Goal: Task Accomplishment & Management: Manage account settings

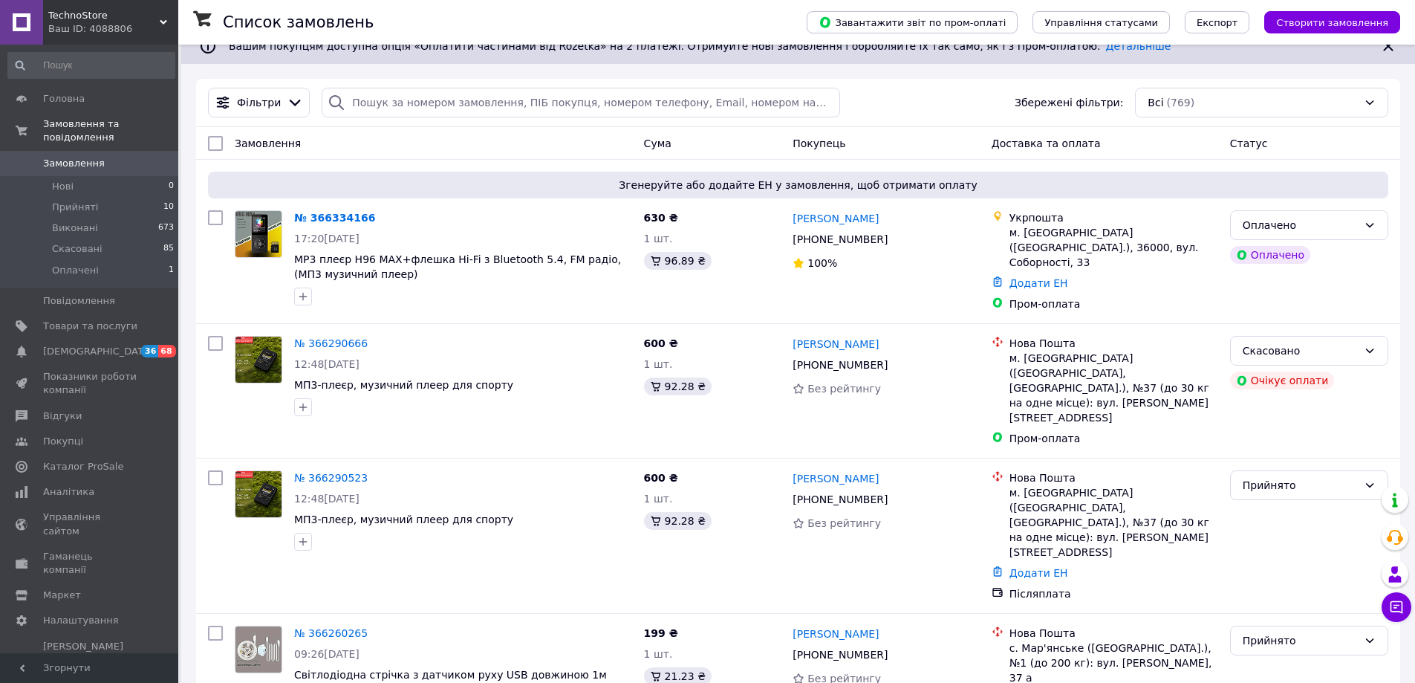
scroll to position [16, 0]
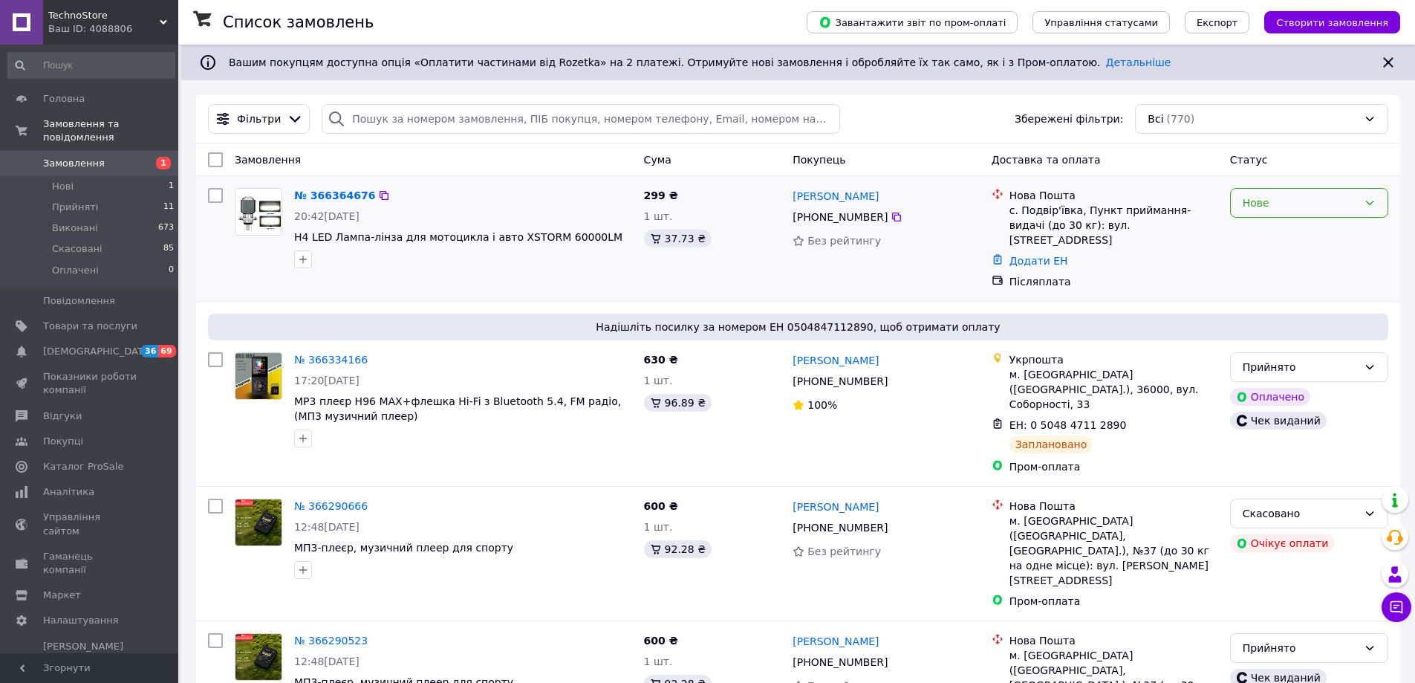
click at [1315, 202] on div "Нове" at bounding box center [1300, 203] width 115 height 16
click at [1294, 232] on li "Прийнято" at bounding box center [1309, 235] width 157 height 27
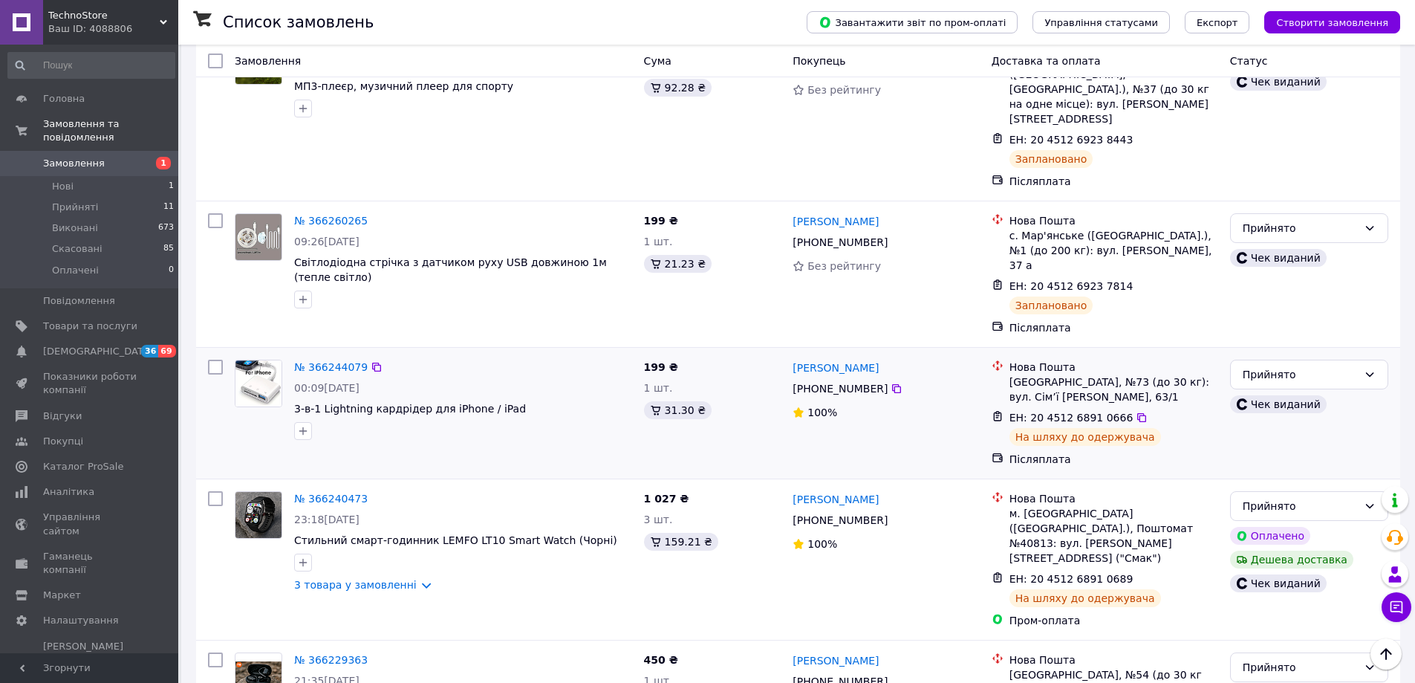
scroll to position [594, 0]
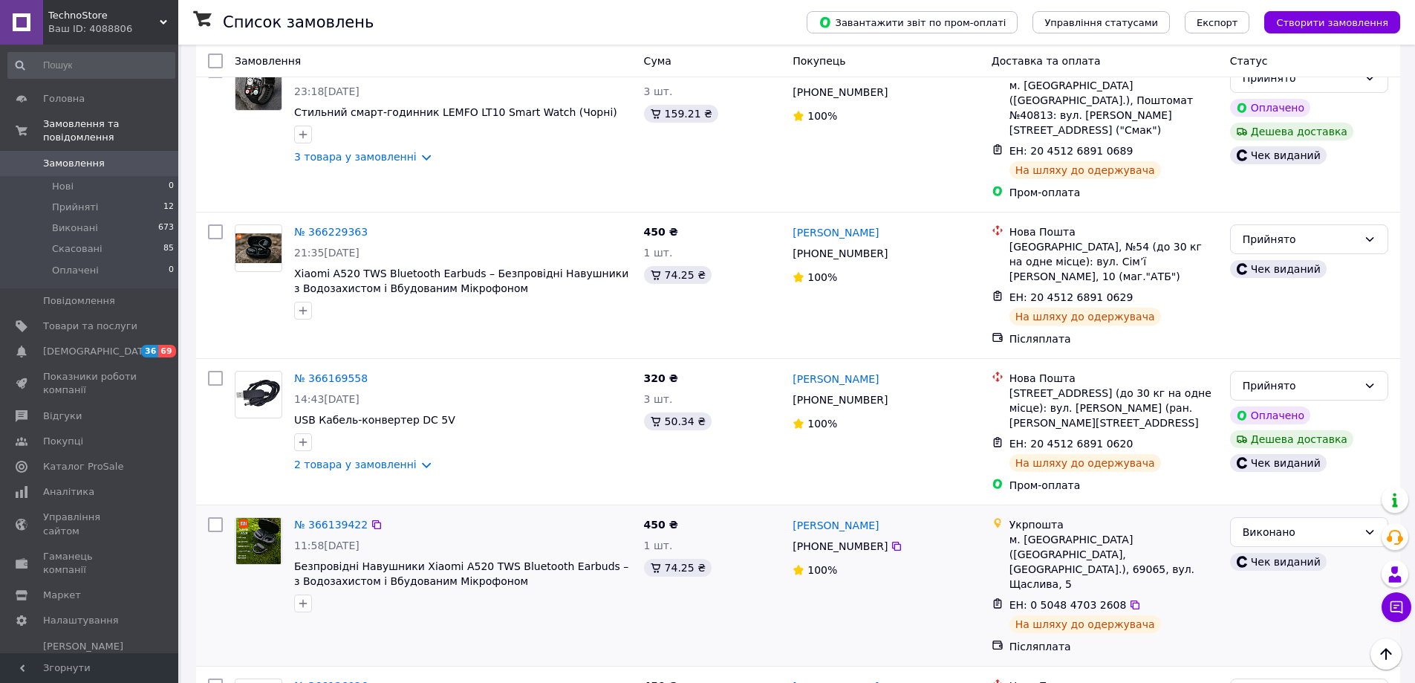
scroll to position [965, 0]
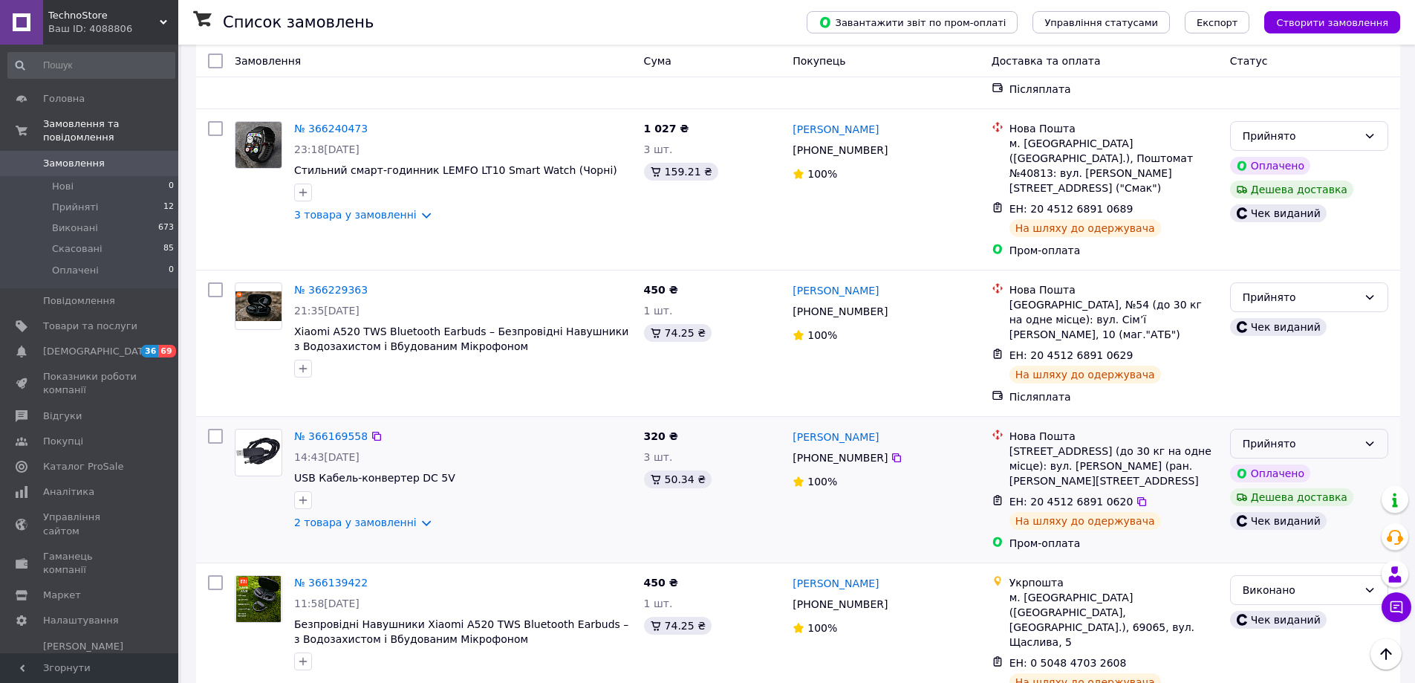
click at [1353, 435] on div "Прийнято" at bounding box center [1300, 443] width 115 height 16
click at [1293, 321] on li "Виконано" at bounding box center [1309, 327] width 157 height 27
click at [1346, 289] on div "Прийнято" at bounding box center [1300, 297] width 115 height 16
click at [1288, 202] on li "Виконано" at bounding box center [1309, 196] width 157 height 27
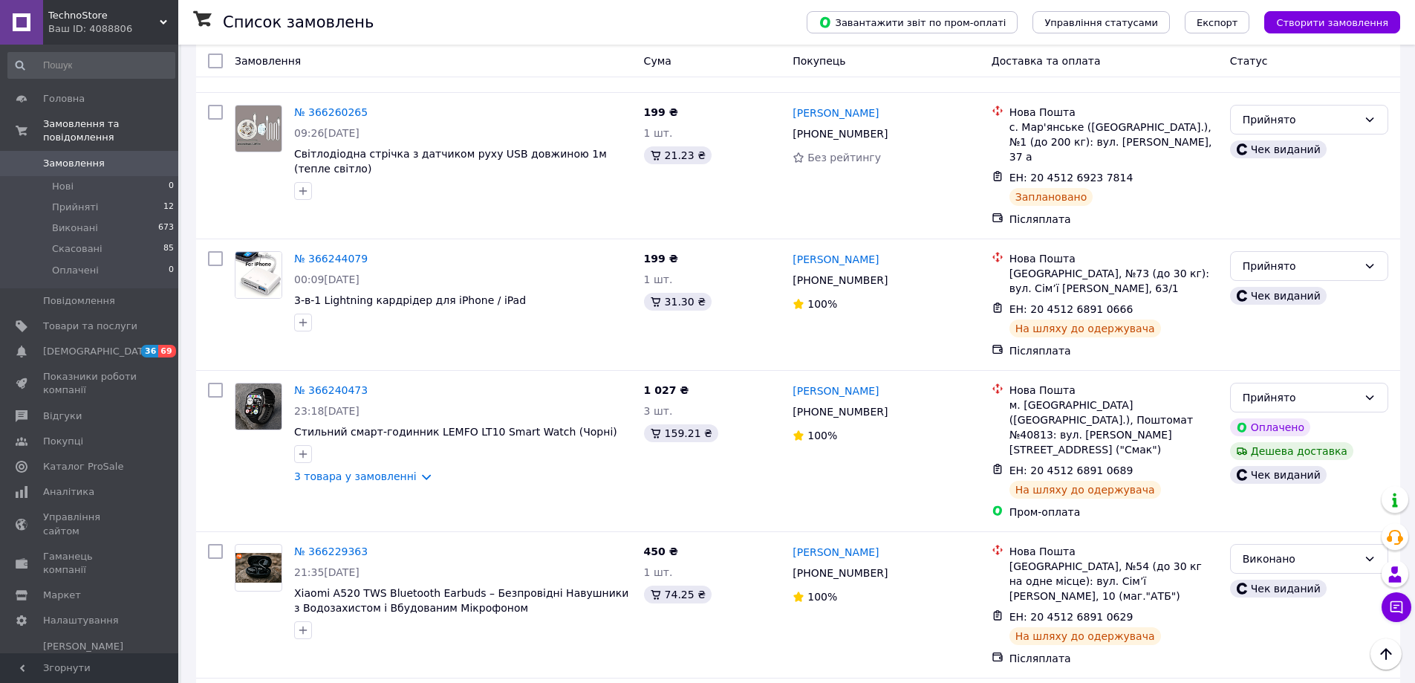
scroll to position [743, 0]
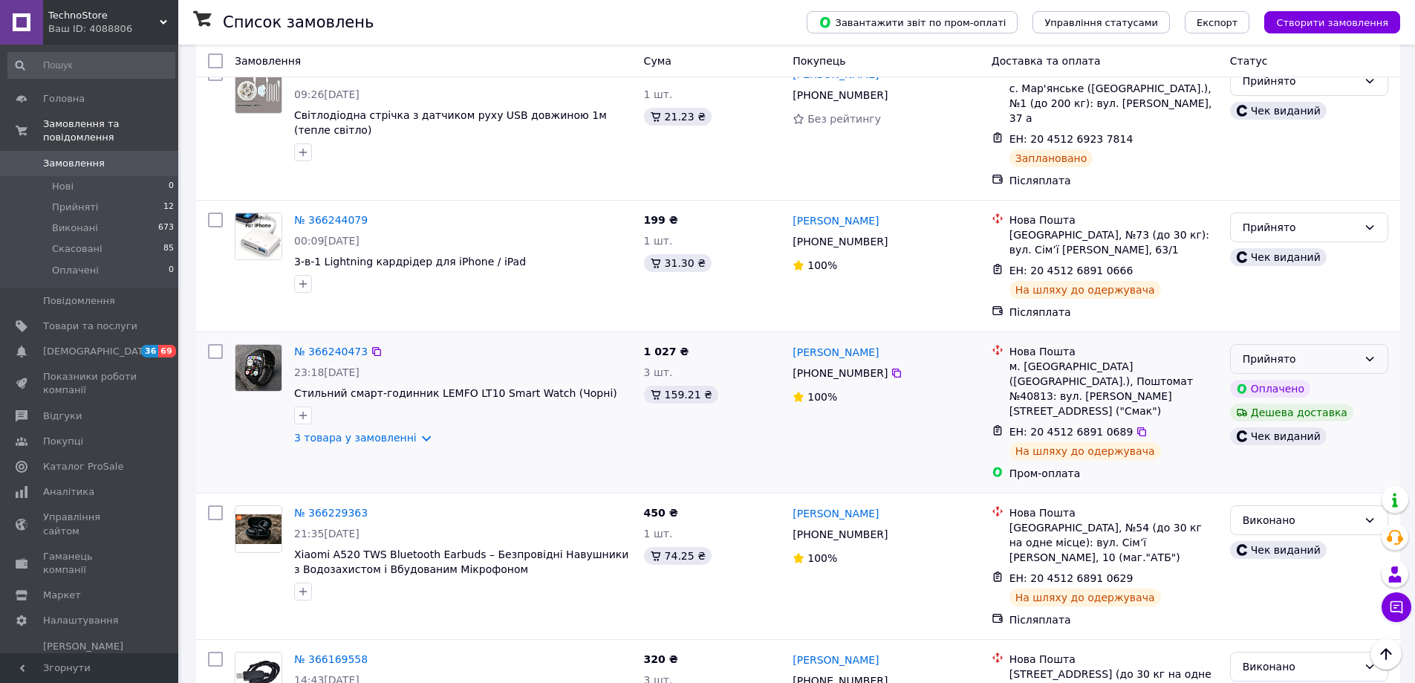
click at [1262, 351] on div "Прийнято" at bounding box center [1300, 359] width 115 height 16
click at [1255, 284] on li "Виконано" at bounding box center [1309, 287] width 157 height 27
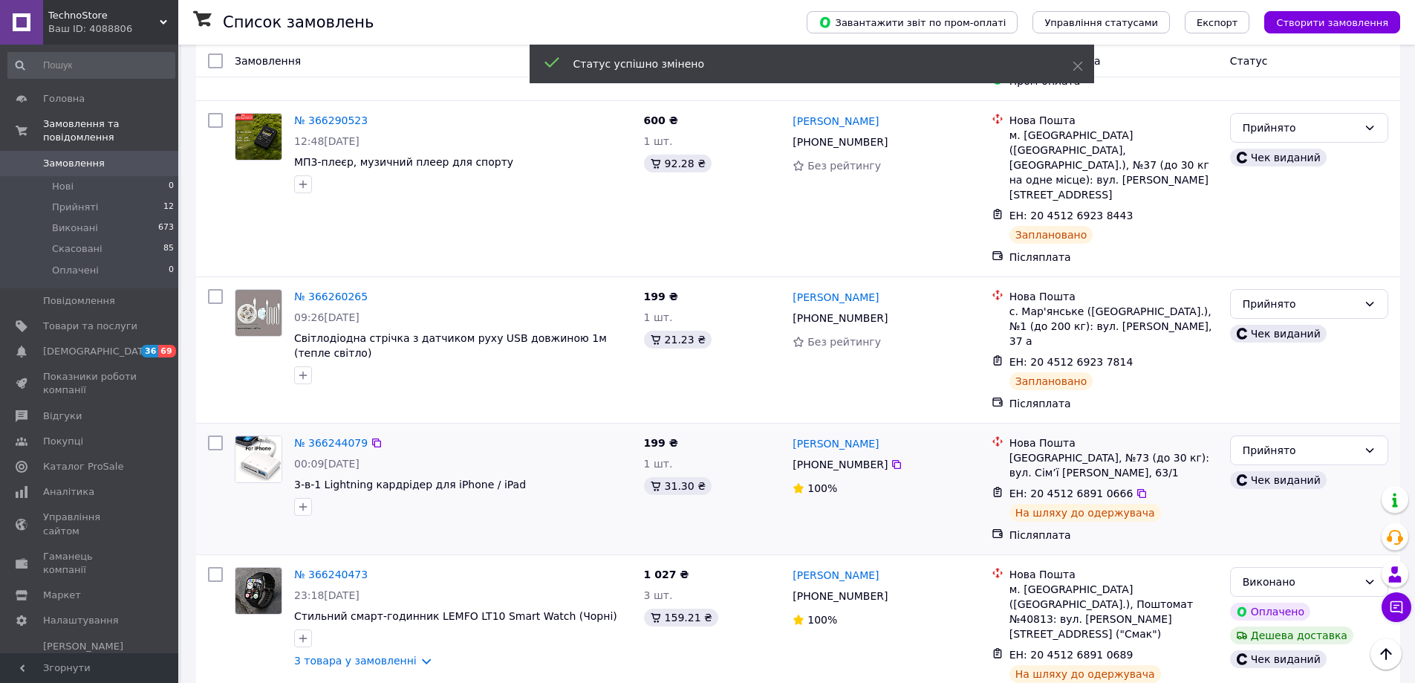
scroll to position [520, 0]
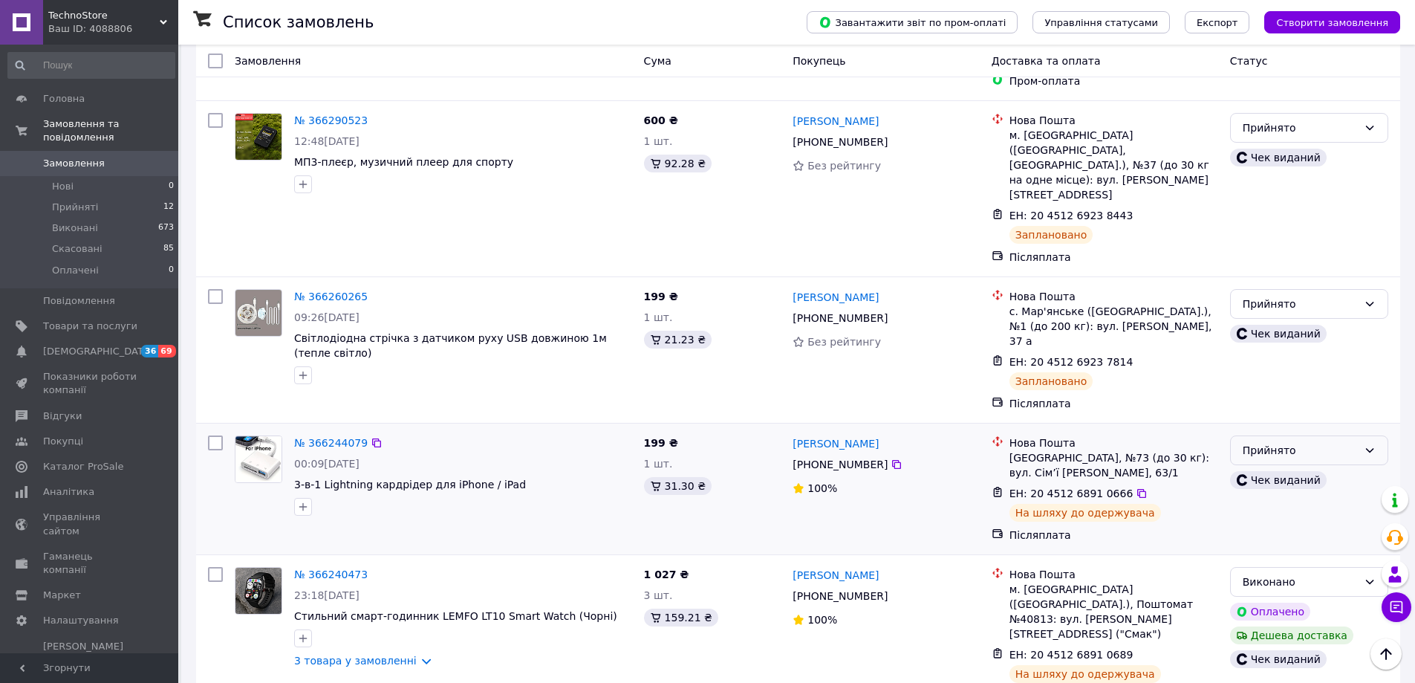
click at [1245, 442] on div "Прийнято" at bounding box center [1300, 450] width 115 height 16
click at [1260, 377] on li "Виконано" at bounding box center [1309, 378] width 157 height 27
click at [1274, 296] on div "Прийнято" at bounding box center [1300, 304] width 115 height 16
click at [1280, 247] on li "Виконано" at bounding box center [1309, 247] width 157 height 27
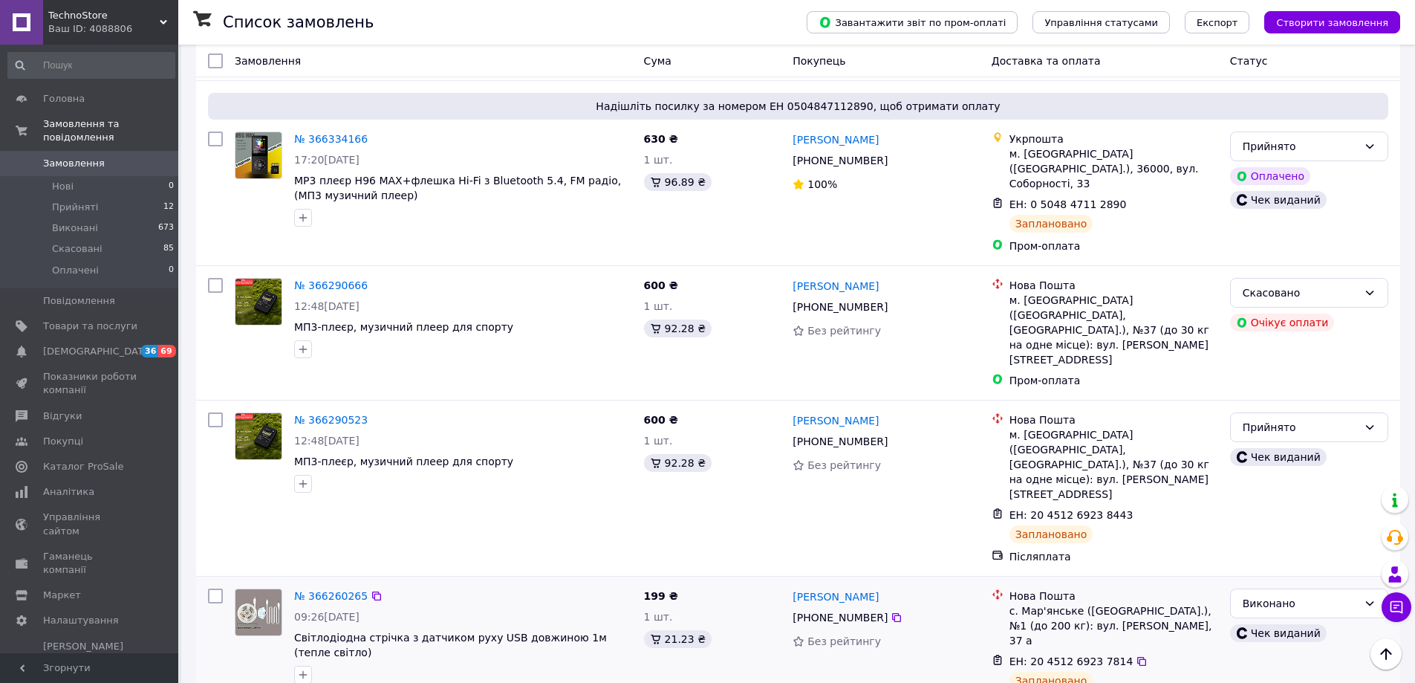
scroll to position [184, 0]
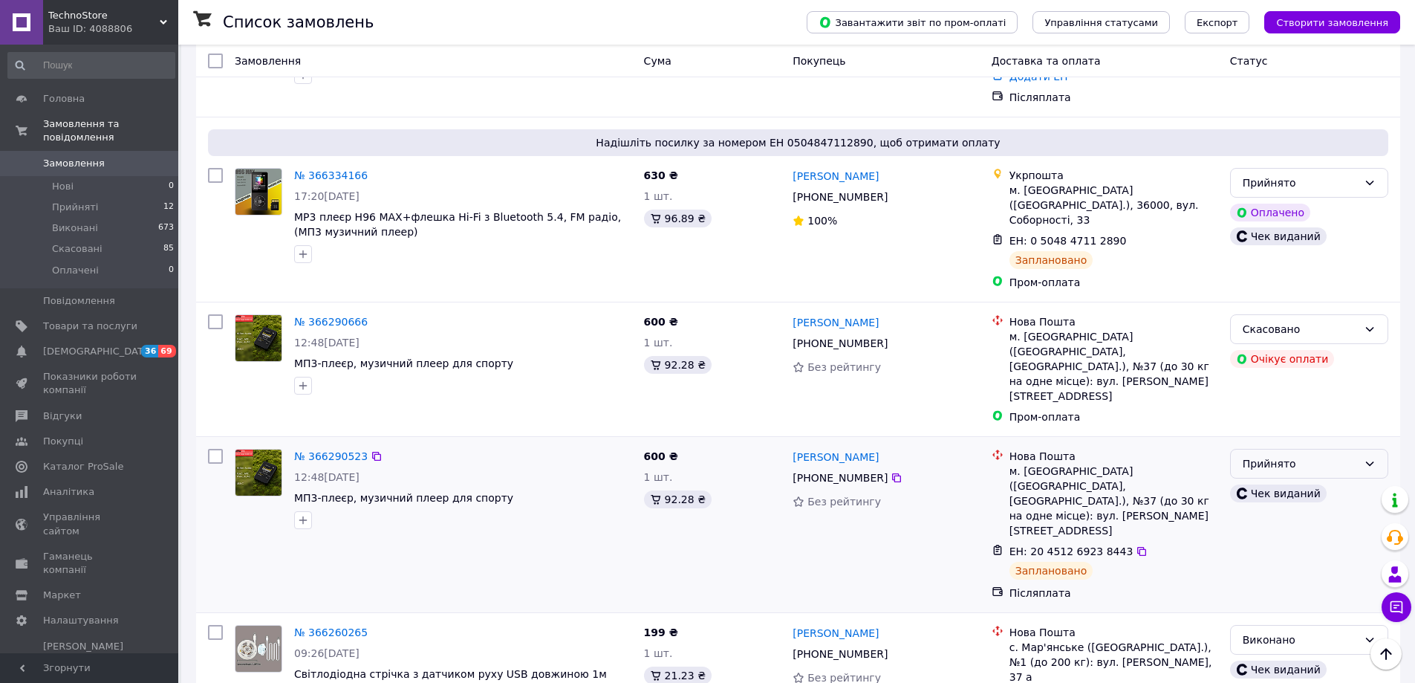
click at [1267, 449] on div "Прийнято" at bounding box center [1309, 464] width 158 height 30
click at [1271, 440] on li "Виконано" at bounding box center [1309, 436] width 157 height 27
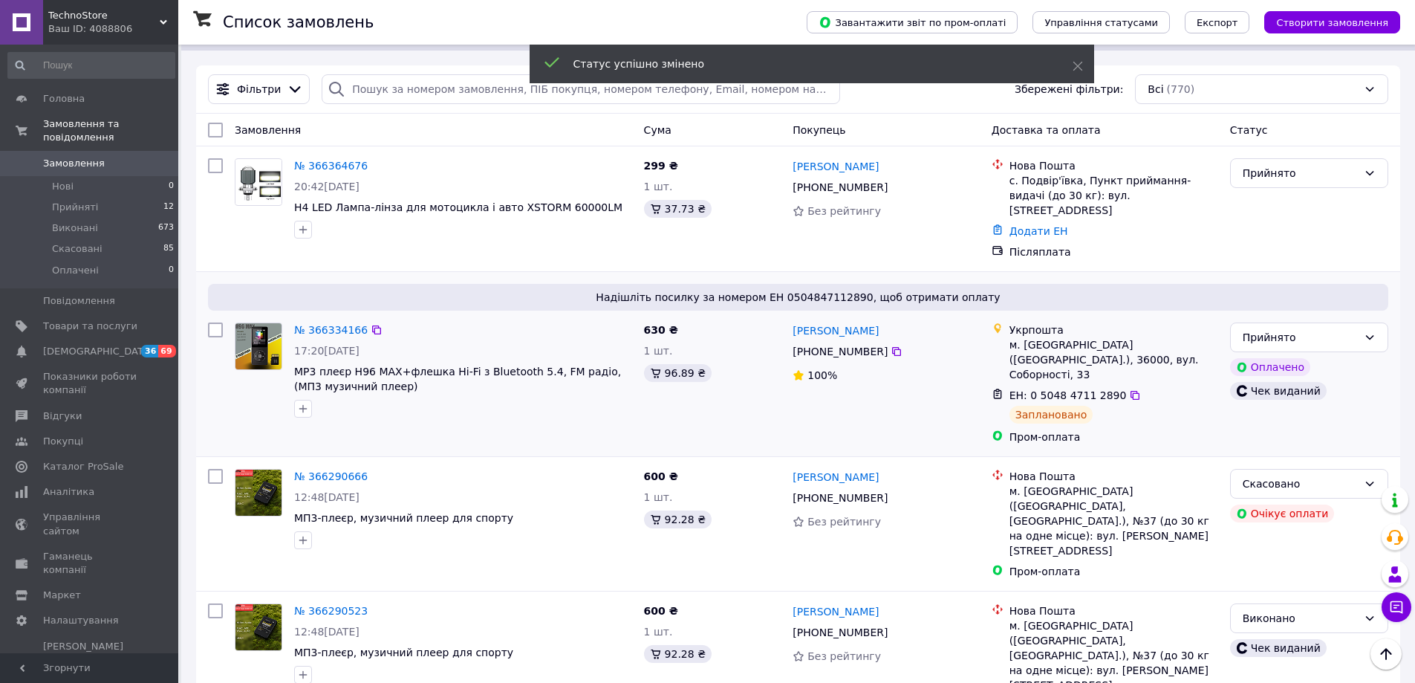
scroll to position [0, 0]
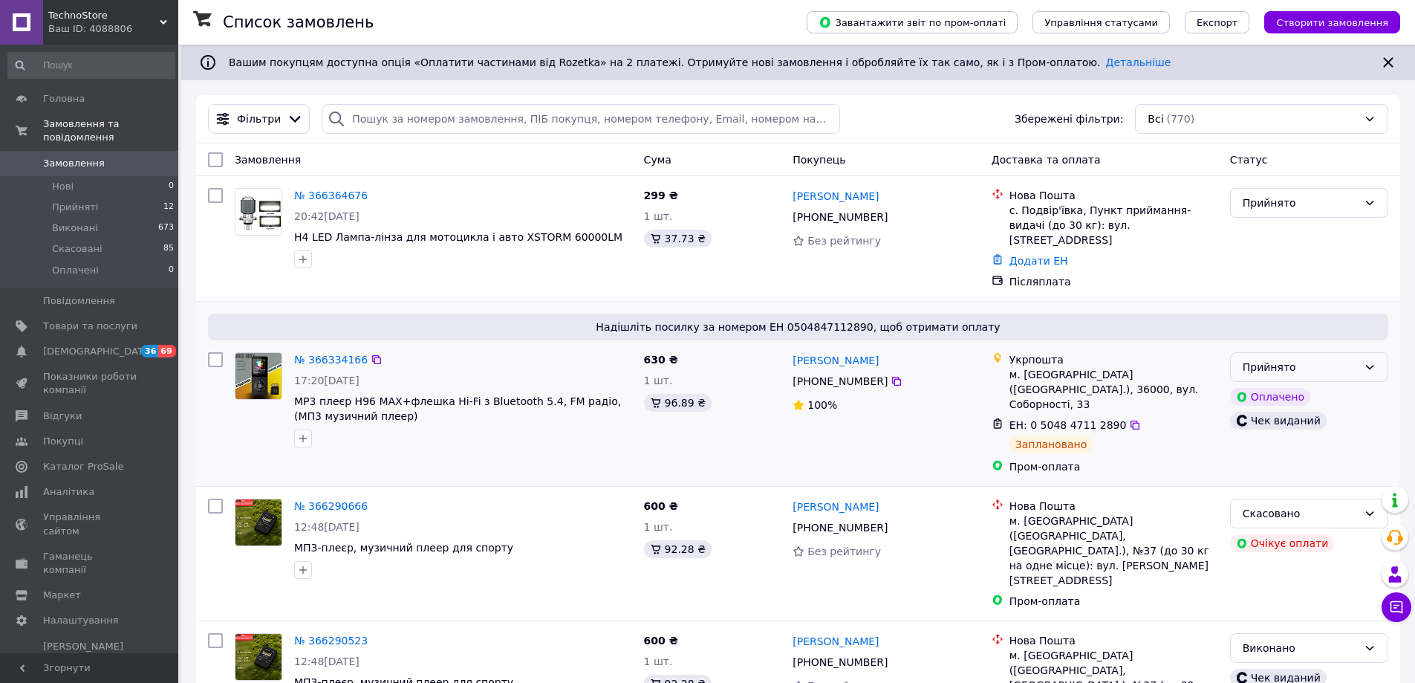
click at [1247, 359] on div "Прийнято" at bounding box center [1300, 367] width 115 height 16
click at [1247, 377] on li "Виконано" at bounding box center [1309, 384] width 157 height 27
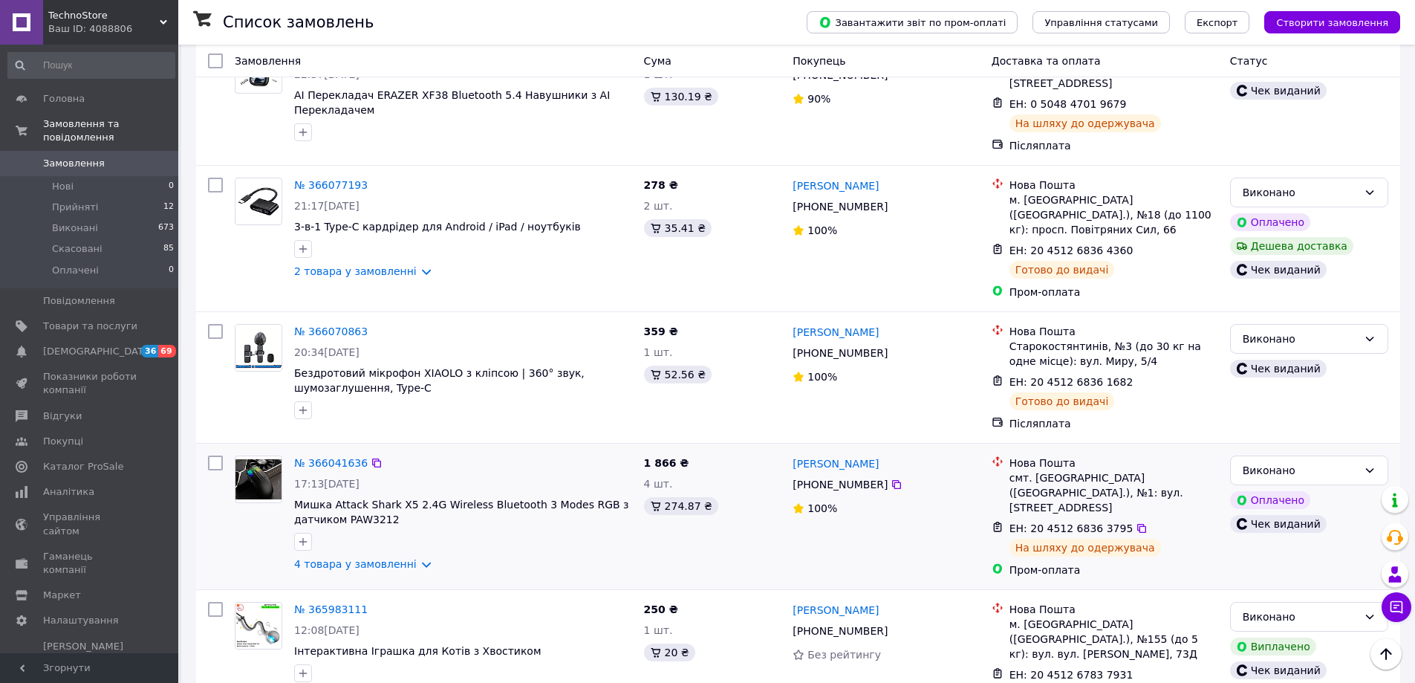
scroll to position [2005, 0]
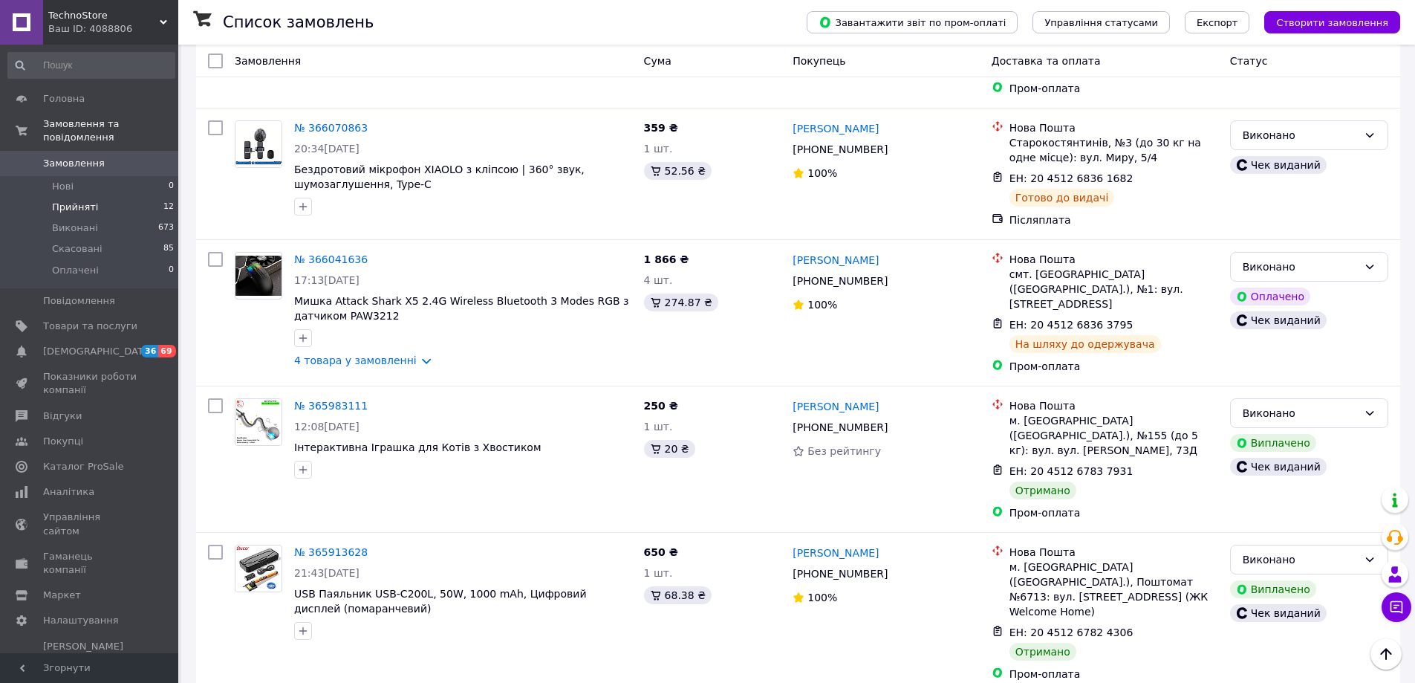
click at [80, 201] on span "Прийняті" at bounding box center [75, 207] width 46 height 13
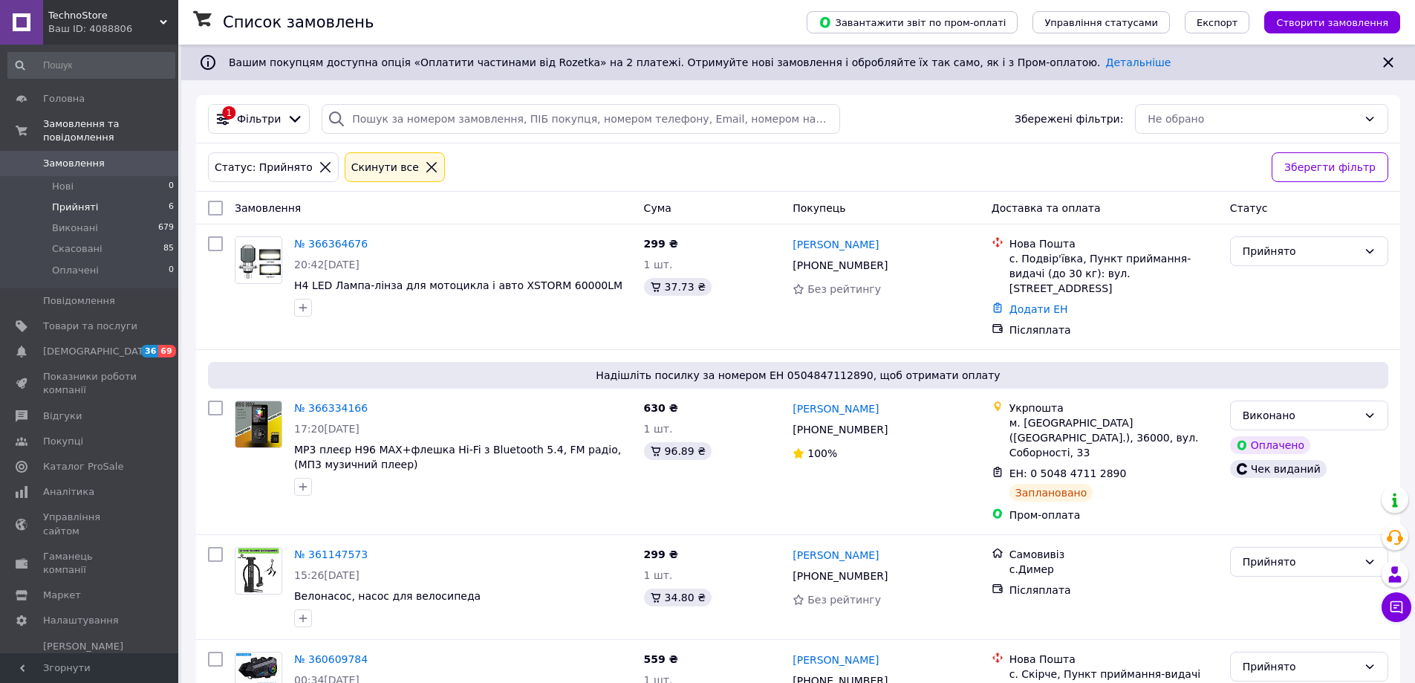
click at [107, 197] on li "Прийняті 6" at bounding box center [91, 207] width 183 height 21
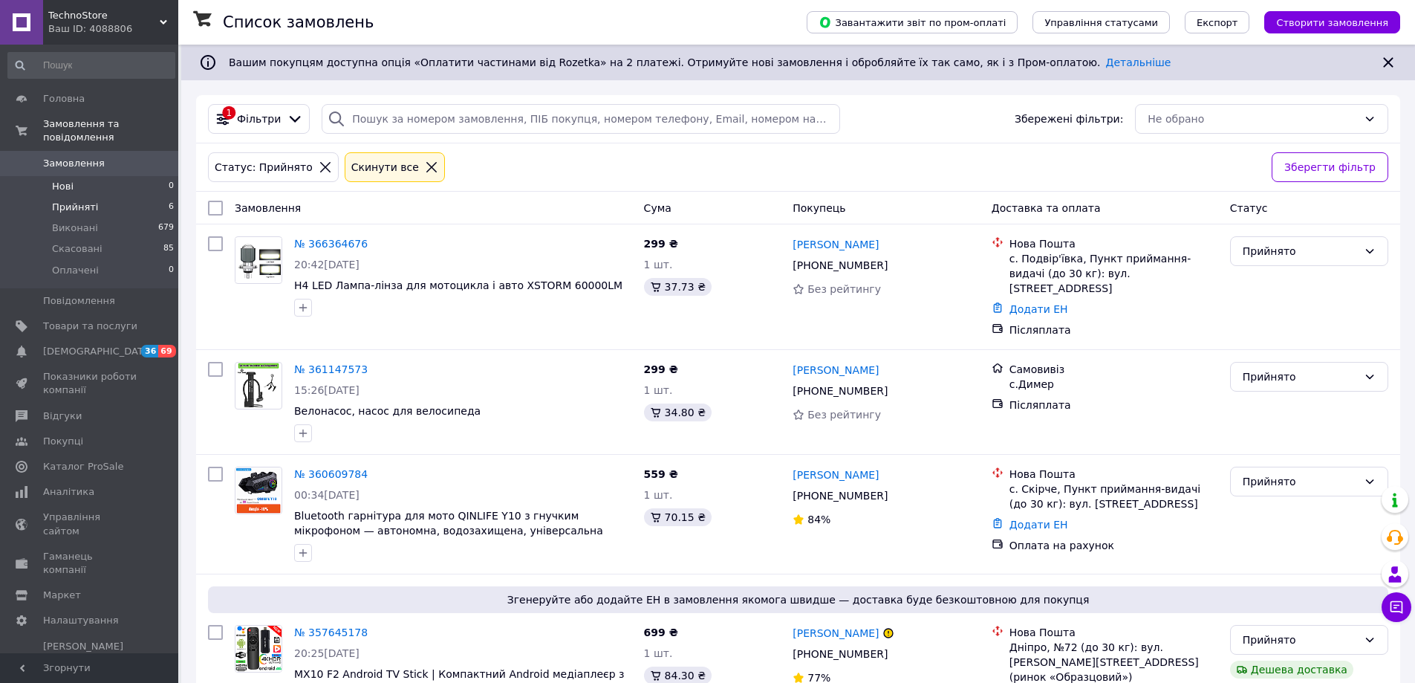
click at [79, 176] on li "Нові 0" at bounding box center [91, 186] width 183 height 21
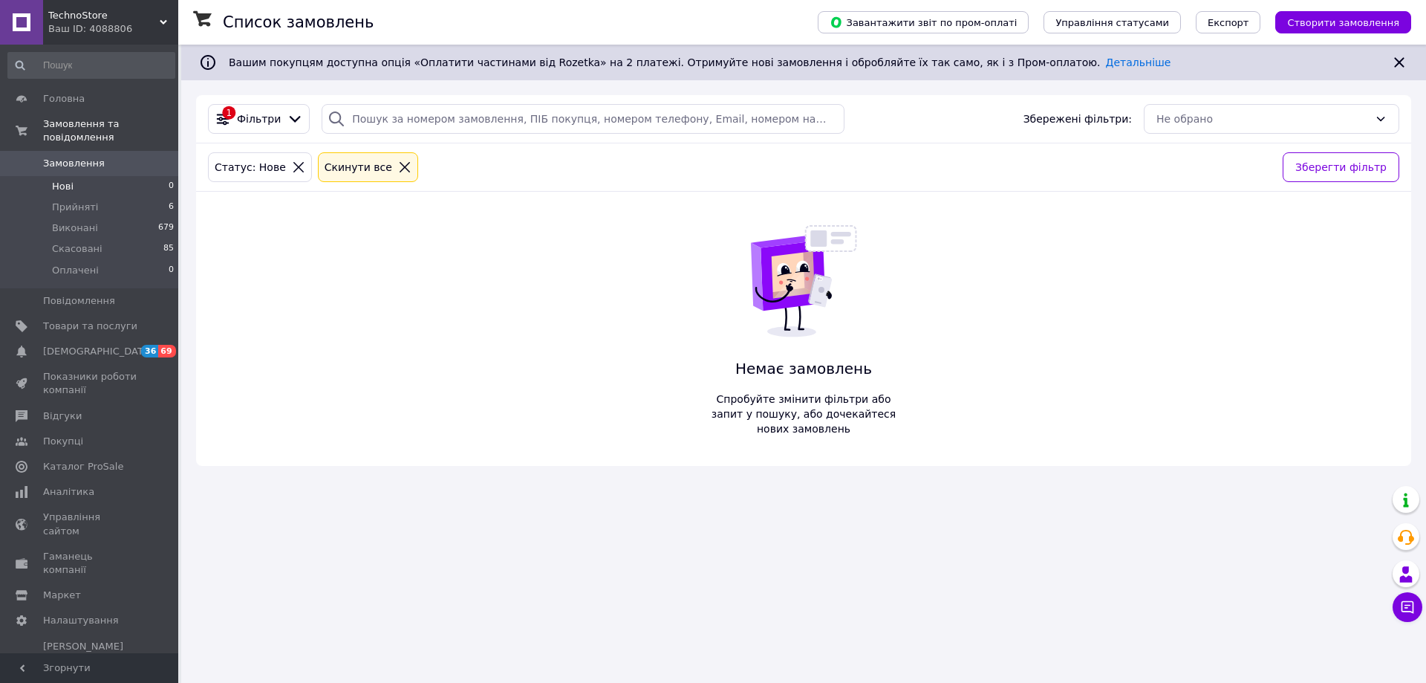
click at [82, 157] on span "Замовлення" at bounding box center [74, 163] width 62 height 13
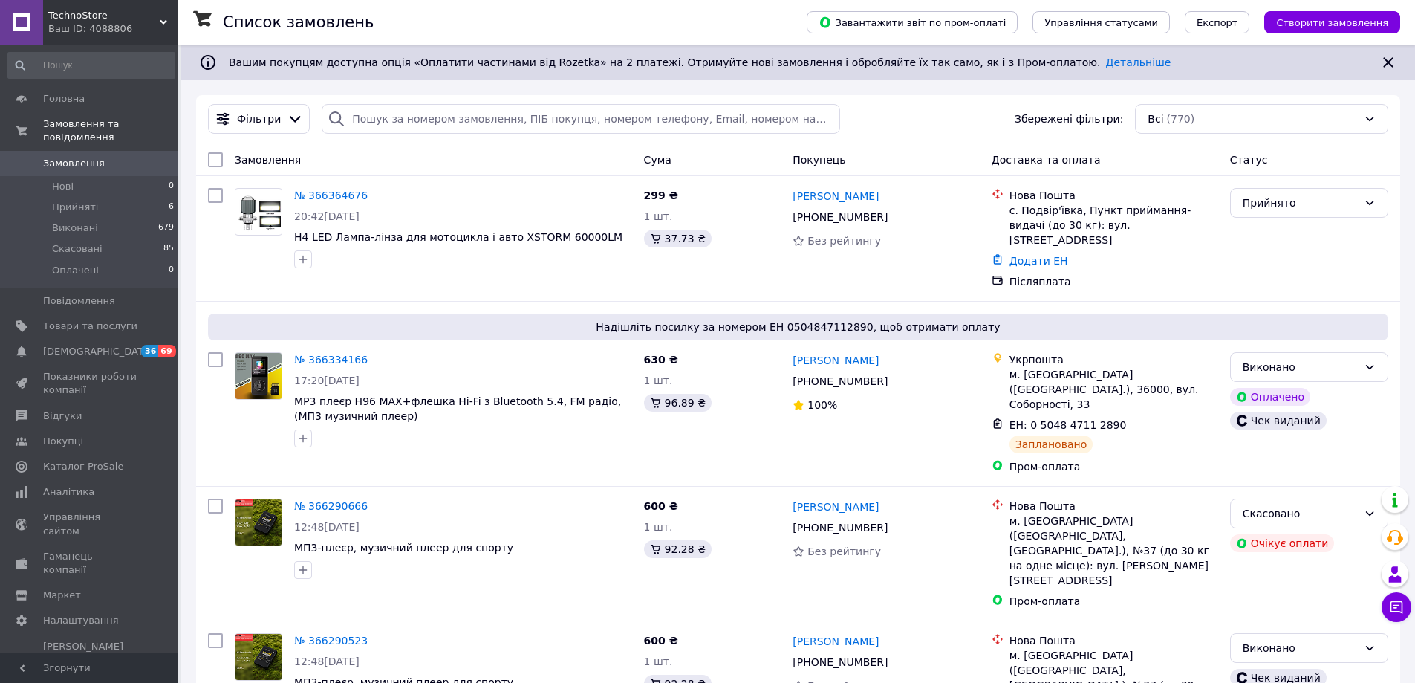
click at [72, 15] on span "TechnoStore" at bounding box center [103, 15] width 111 height 13
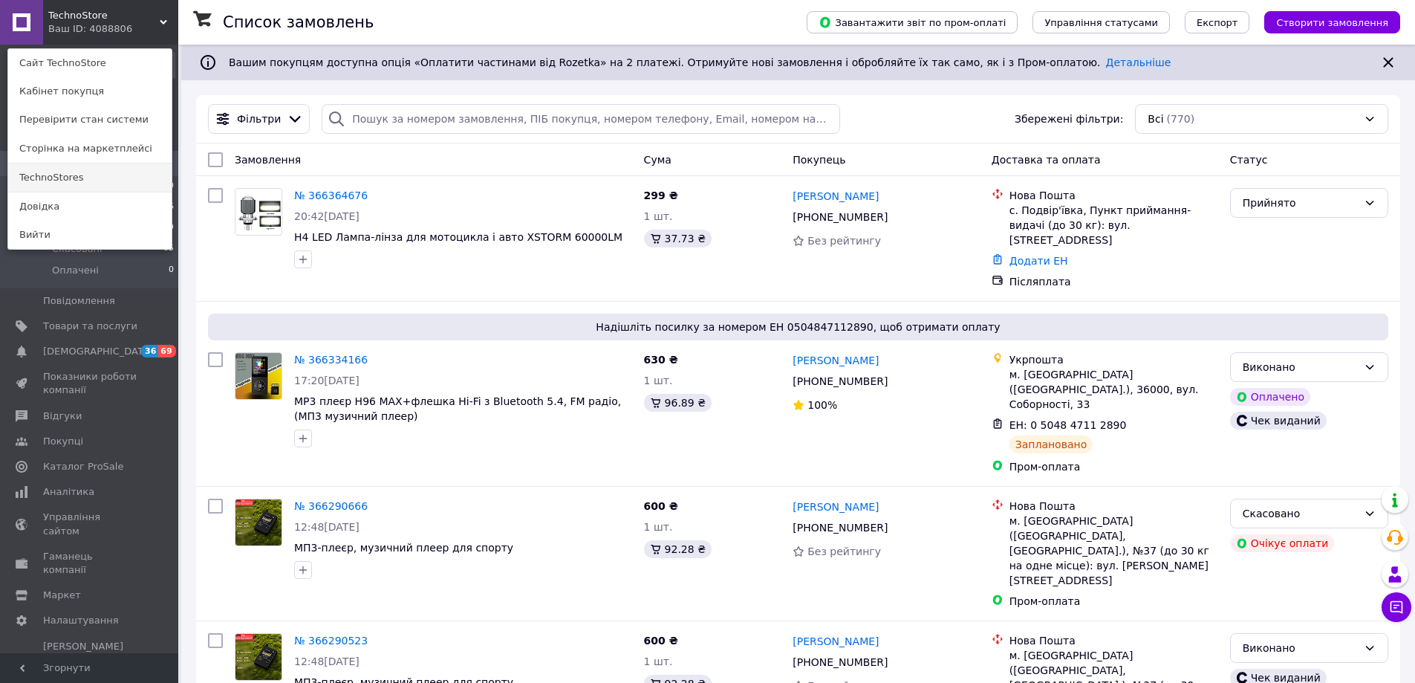
click at [67, 171] on link "TechnoStores" at bounding box center [89, 177] width 163 height 28
